Goal: Book appointment/travel/reservation

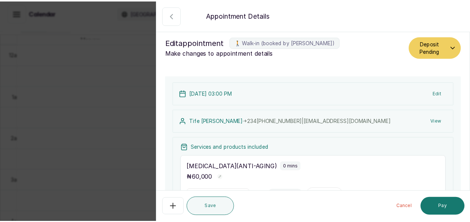
scroll to position [551, 0]
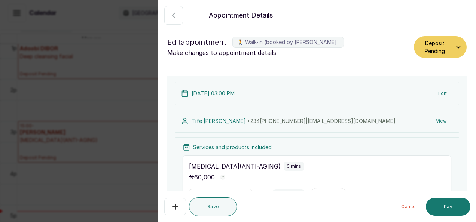
click at [144, 143] on div "Back Appointment Details Edit appointment 🚶 Walk-in (booked by [PERSON_NAME]) M…" at bounding box center [238, 111] width 476 height 222
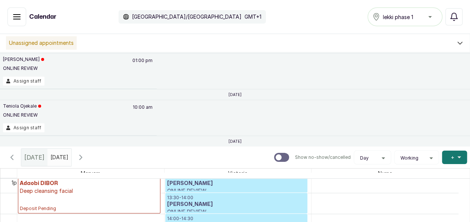
scroll to position [1, 0]
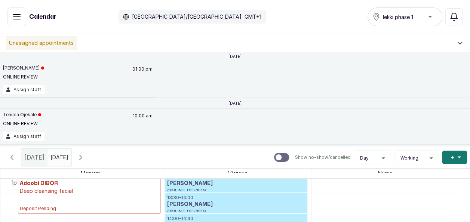
click at [82, 156] on icon "button" at bounding box center [81, 157] width 2 height 4
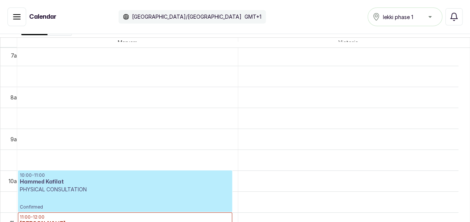
scroll to position [0, 0]
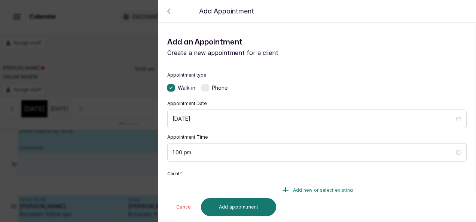
click at [293, 190] on span "Add new or select existing" at bounding box center [323, 190] width 60 height 6
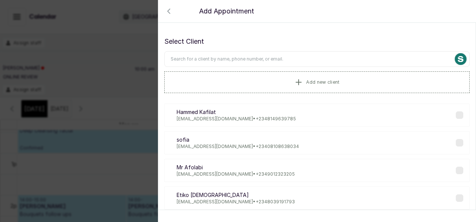
click at [264, 58] on input "text" at bounding box center [316, 59] width 305 height 16
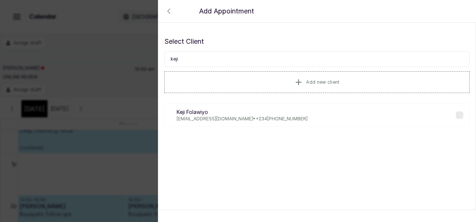
type input "keji"
click at [244, 125] on div "[PERSON_NAME] Folawiyo [EMAIL_ADDRESS][DOMAIN_NAME] • [PHONE_NUMBER]" at bounding box center [316, 115] width 305 height 23
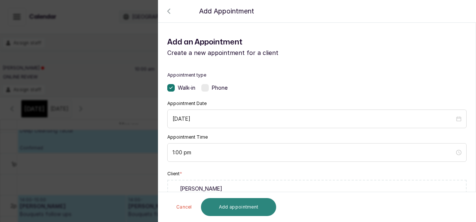
click at [254, 209] on button "Add appointment" at bounding box center [239, 207] width 76 height 18
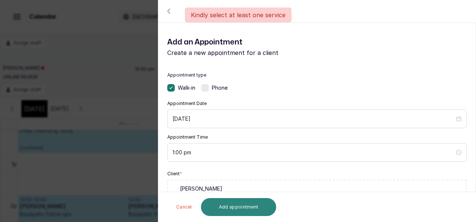
click at [254, 209] on button "Add appointment" at bounding box center [239, 207] width 76 height 18
click at [255, 205] on button "Add appointment" at bounding box center [239, 207] width 76 height 18
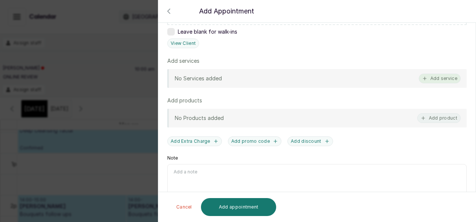
click at [438, 75] on button "Add service" at bounding box center [440, 79] width 42 height 10
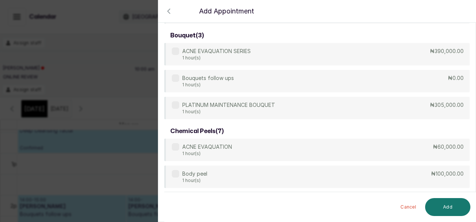
scroll to position [120, 0]
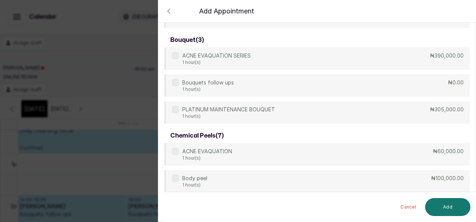
click at [64, 188] on div "Back Add Appointment Select service [MEDICAL_DATA] ( 3 ) [MEDICAL_DATA] FOR EXC…" at bounding box center [238, 111] width 476 height 222
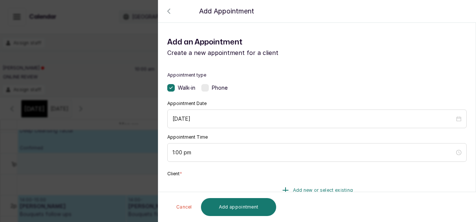
click at [295, 189] on span "Add new or select existing" at bounding box center [323, 190] width 60 height 6
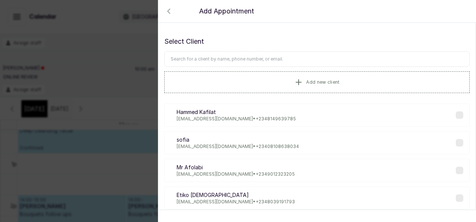
click at [209, 61] on input "text" at bounding box center [316, 59] width 305 height 16
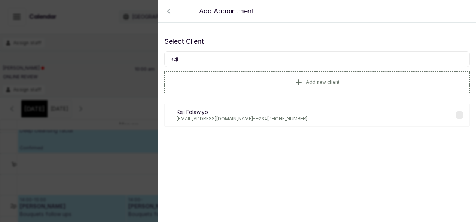
type input "keji"
click at [237, 116] on p "[EMAIL_ADDRESS][DOMAIN_NAME] • [PHONE_NUMBER]" at bounding box center [242, 119] width 131 height 6
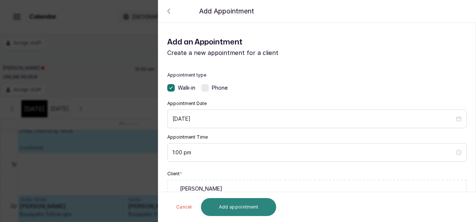
click at [261, 207] on button "Add appointment" at bounding box center [239, 207] width 76 height 18
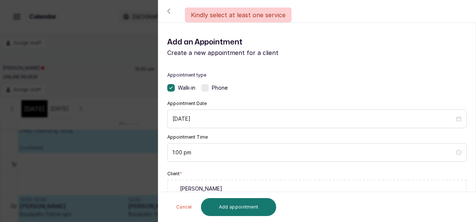
scroll to position [194, 0]
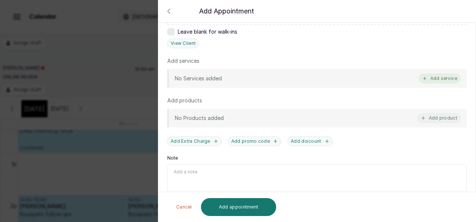
click at [435, 74] on button "Add service" at bounding box center [440, 79] width 42 height 10
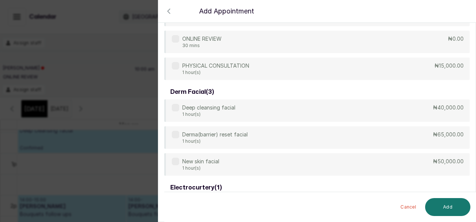
scroll to position [450, 0]
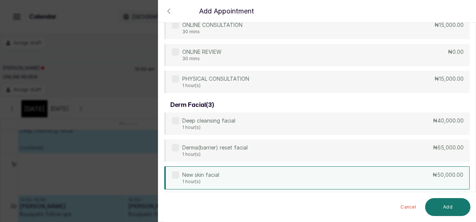
click at [326, 182] on div "New skin facial 1 hour(s) ₦50,000.00" at bounding box center [316, 177] width 305 height 23
click at [443, 201] on button "Add" at bounding box center [447, 207] width 45 height 18
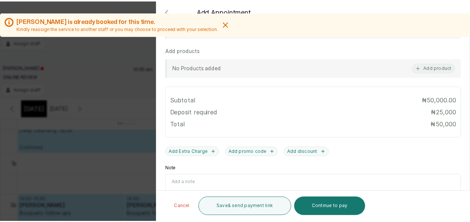
scroll to position [308, 0]
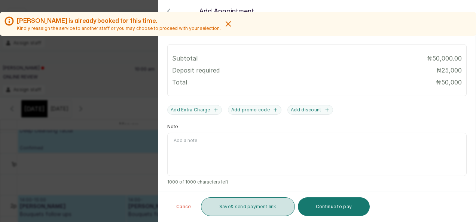
click at [278, 212] on button "Save & send payment link" at bounding box center [248, 207] width 94 height 19
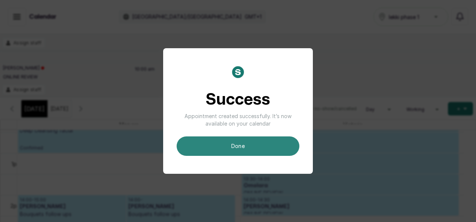
click at [241, 148] on button "done" at bounding box center [238, 146] width 123 height 19
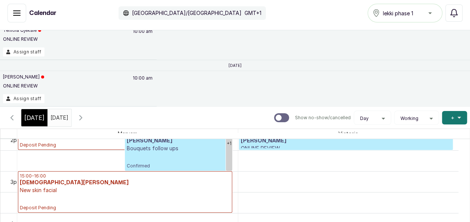
scroll to position [590, 0]
